Goal: Information Seeking & Learning: Learn about a topic

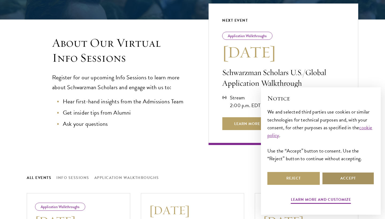
click at [327, 177] on button "Accept" at bounding box center [348, 178] width 52 height 13
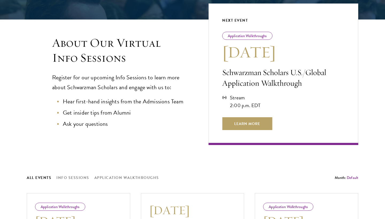
click at [202, 120] on div "About Our Virtual Info Sessions Register for our upcoming Info Sessions to lear…" at bounding box center [192, 82] width 331 height 126
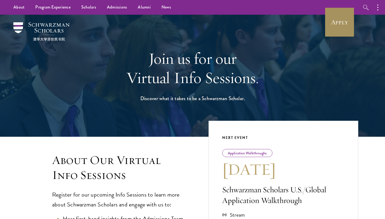
click at [349, 22] on link "Apply" at bounding box center [339, 22] width 30 height 30
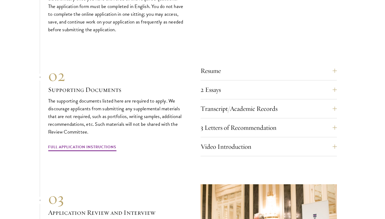
scroll to position [1803, 0]
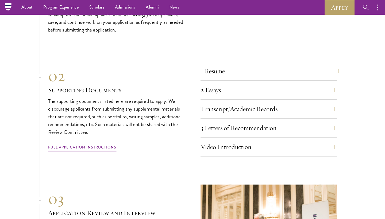
click at [257, 65] on button "Resume" at bounding box center [272, 71] width 136 height 13
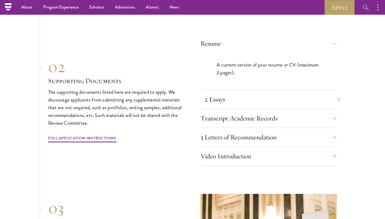
scroll to position [1847, 0]
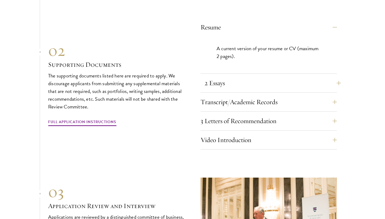
click at [260, 77] on button "2 Essays" at bounding box center [272, 83] width 136 height 13
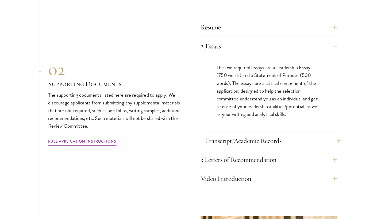
click at [235, 134] on button "Transcript/Academic Records" at bounding box center [272, 140] width 136 height 13
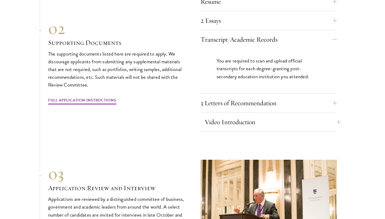
scroll to position [1874, 0]
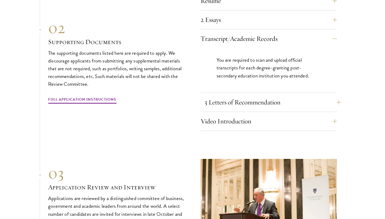
click at [318, 96] on button "3 Letters of Recommendation" at bounding box center [272, 102] width 136 height 13
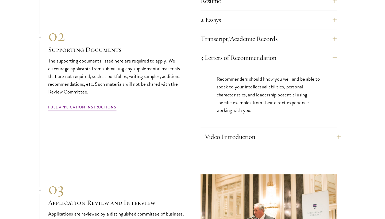
click at [306, 130] on button "Video Introduction" at bounding box center [272, 136] width 136 height 13
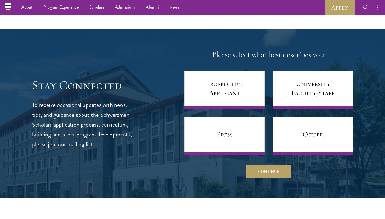
scroll to position [2290, 0]
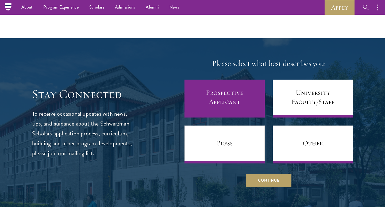
click at [206, 80] on link "Prospective Applicant" at bounding box center [224, 99] width 80 height 38
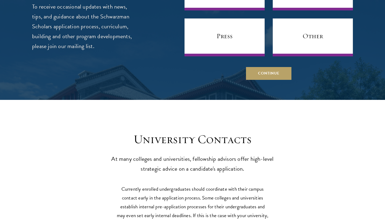
scroll to position [2591, 0]
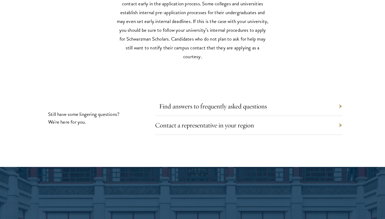
click at [197, 102] on link "Find answers to frequently asked questions" at bounding box center [213, 106] width 108 height 8
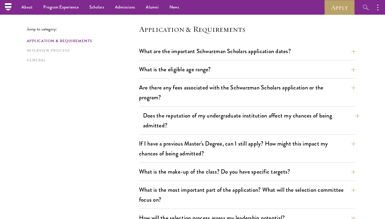
scroll to position [134, 0]
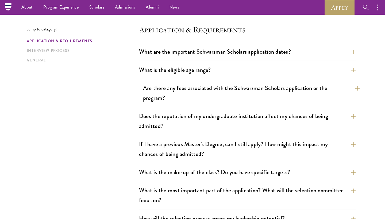
click at [213, 95] on button "Are there any fees associated with the Schwarzman Scholars application or the p…" at bounding box center [251, 93] width 216 height 22
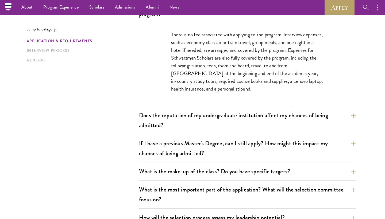
scroll to position [217, 0]
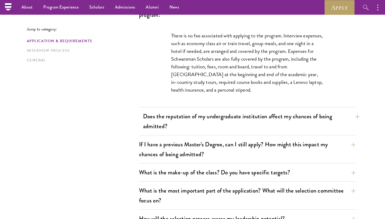
click at [280, 124] on button "Does the reputation of my undergraduate institution affect my chances of being …" at bounding box center [251, 121] width 216 height 22
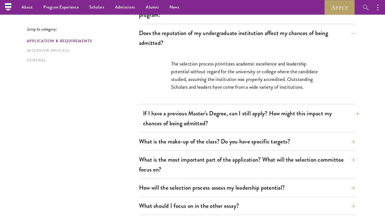
click at [292, 116] on button "If I have a previous Master's Degree, can I still apply? How might this impact …" at bounding box center [251, 118] width 216 height 22
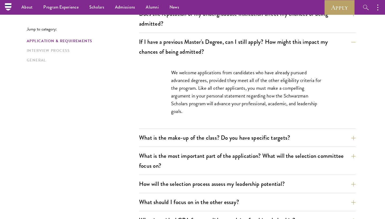
scroll to position [234, 0]
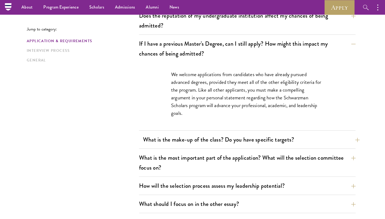
click at [308, 141] on button "What is the make-up of the class? Do you have specific targets?" at bounding box center [251, 140] width 216 height 12
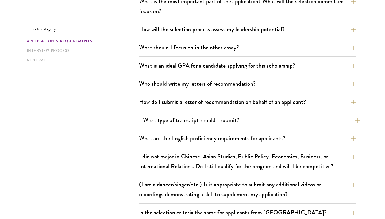
scroll to position [435, 0]
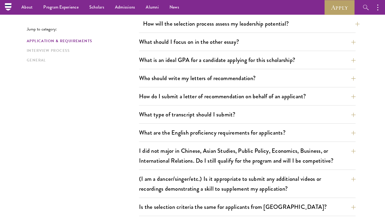
click at [338, 27] on button "How will the selection process assess my leadership potential?" at bounding box center [251, 24] width 216 height 12
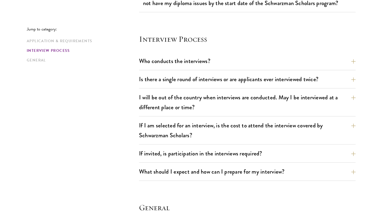
scroll to position [884, 0]
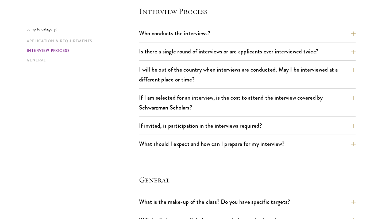
scroll to position [899, 0]
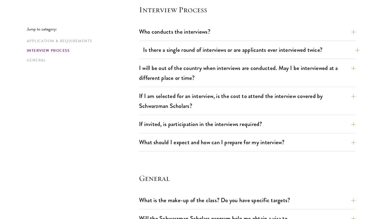
click at [347, 50] on button "Is there a single round of interviews or are applicants ever interviewed twice?" at bounding box center [251, 50] width 216 height 12
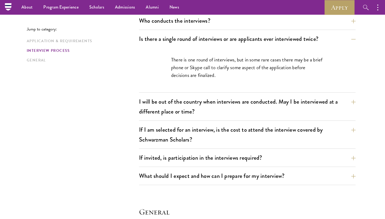
scroll to position [619, 0]
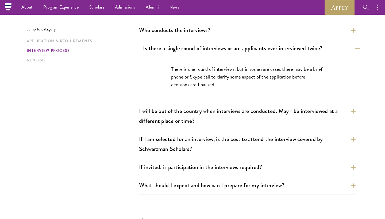
click at [349, 46] on button "Is there a single round of interviews or are applicants ever interviewed twice?" at bounding box center [251, 48] width 216 height 12
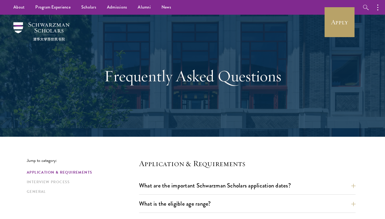
scroll to position [0, 0]
